Goal: Task Accomplishment & Management: Manage account settings

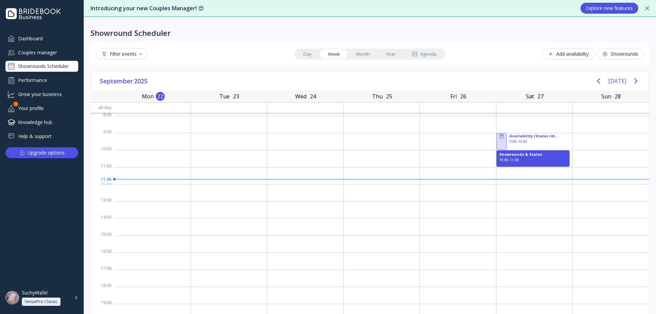
scroll to position [1, 0]
click at [38, 57] on div "Couples manager" at bounding box center [41, 52] width 73 height 11
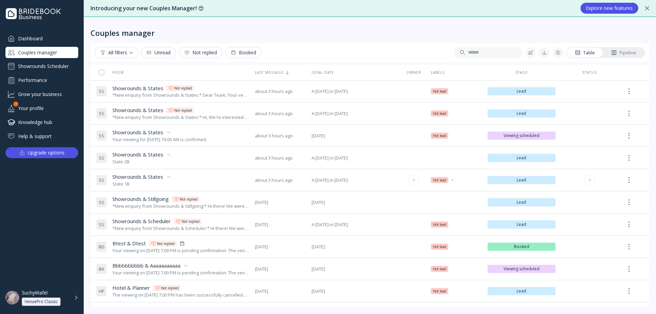
click at [139, 183] on div "State 1B" at bounding box center [141, 184] width 59 height 6
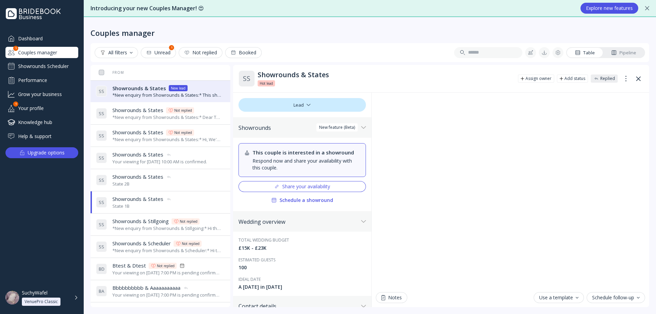
click at [207, 96] on div "*New enquiry from Showrounds & States:* This should trigger State 2B. Request m…" at bounding box center [167, 95] width 110 height 6
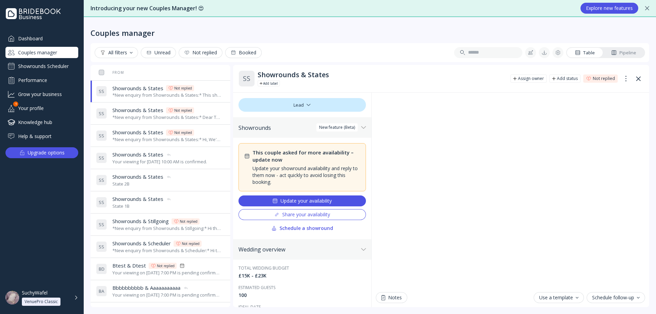
click at [194, 181] on div "S S Showrounds & States Showrounds & States State 2B" at bounding box center [159, 180] width 126 height 19
click at [198, 94] on div "*New enquiry from Showrounds & States:* This should trigger State 2B. Request m…" at bounding box center [167, 95] width 110 height 6
click at [189, 185] on div "S S Showrounds & States Showrounds & States State 2B" at bounding box center [159, 180] width 126 height 19
click at [211, 92] on div "*New enquiry from Showrounds & States:* This should trigger State 2B. Request m…" at bounding box center [167, 95] width 110 height 6
click at [177, 186] on div "S S Showrounds & States Showrounds & States State 2B" at bounding box center [159, 180] width 126 height 19
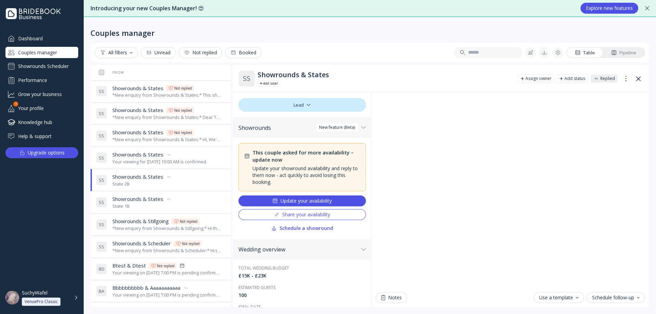
click at [211, 92] on div "*New enquiry from Showrounds & States:* This should trigger State 2B. Request m…" at bounding box center [167, 95] width 110 height 6
click at [191, 207] on div "S S Showrounds & States Showrounds & States State 1B" at bounding box center [159, 202] width 126 height 19
